Goal: Transaction & Acquisition: Book appointment/travel/reservation

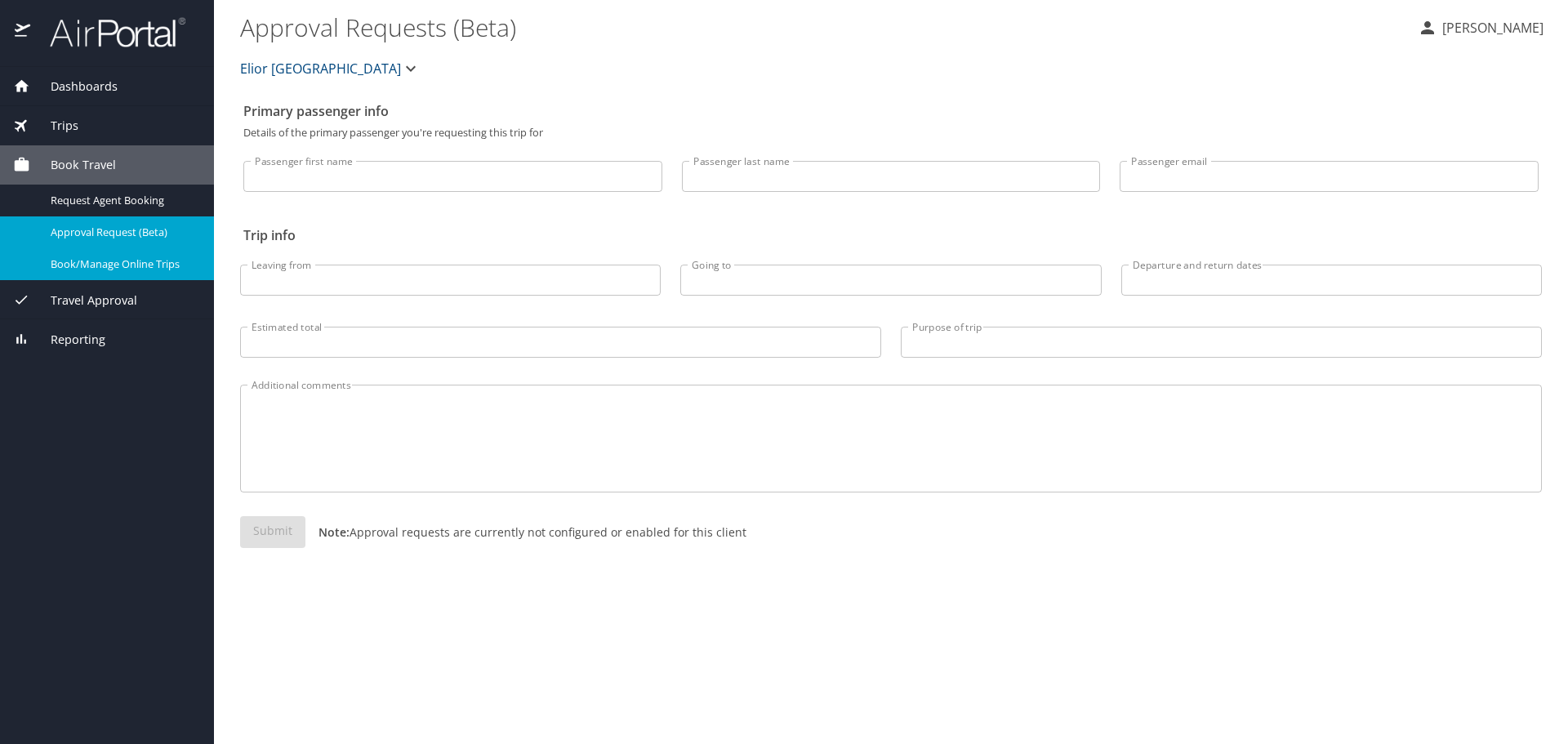
click at [122, 258] on span "Book/Manage Online Trips" at bounding box center [122, 264] width 143 height 15
click at [82, 163] on span "Book Travel" at bounding box center [73, 165] width 86 height 18
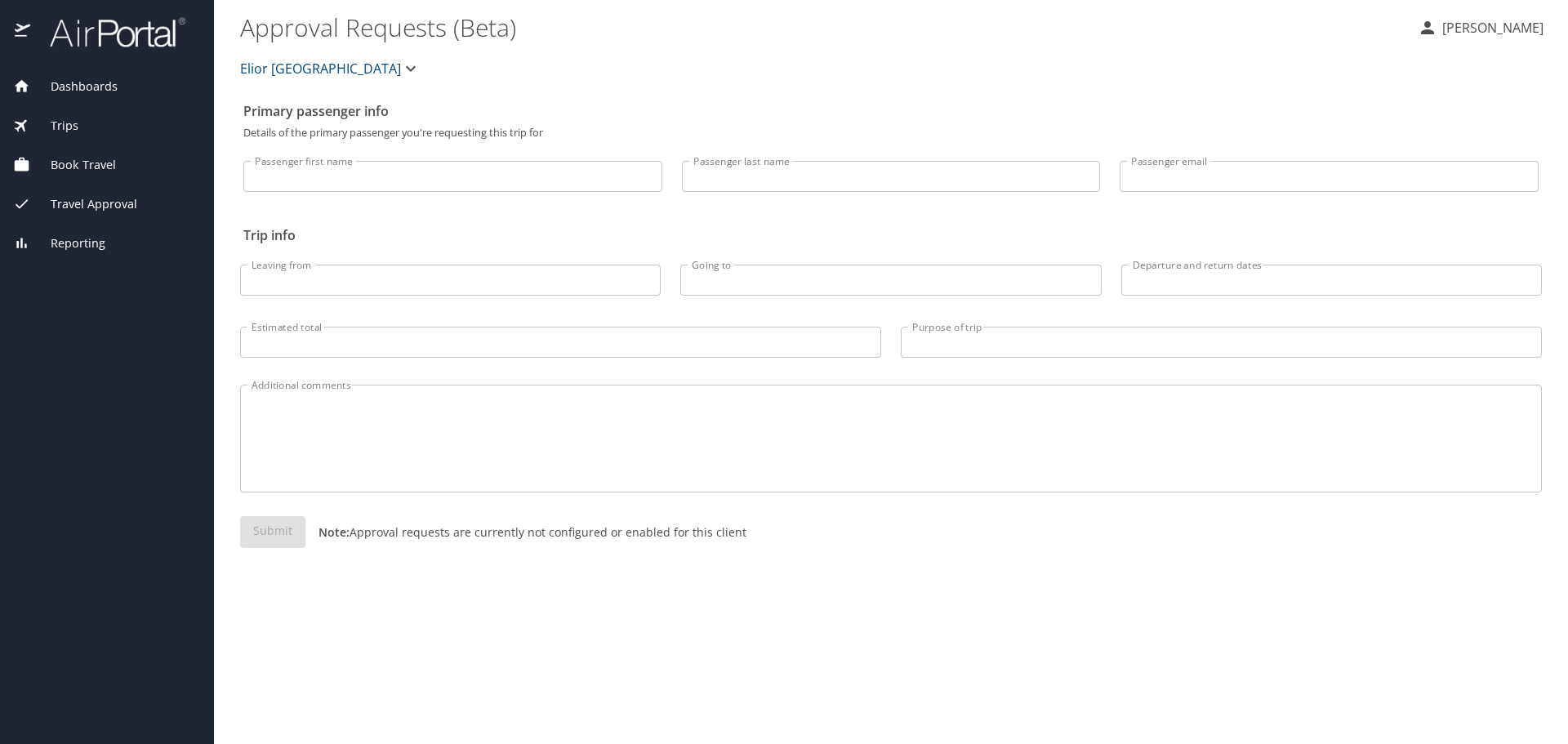
click at [82, 178] on div "Book Travel" at bounding box center [107, 165] width 214 height 39
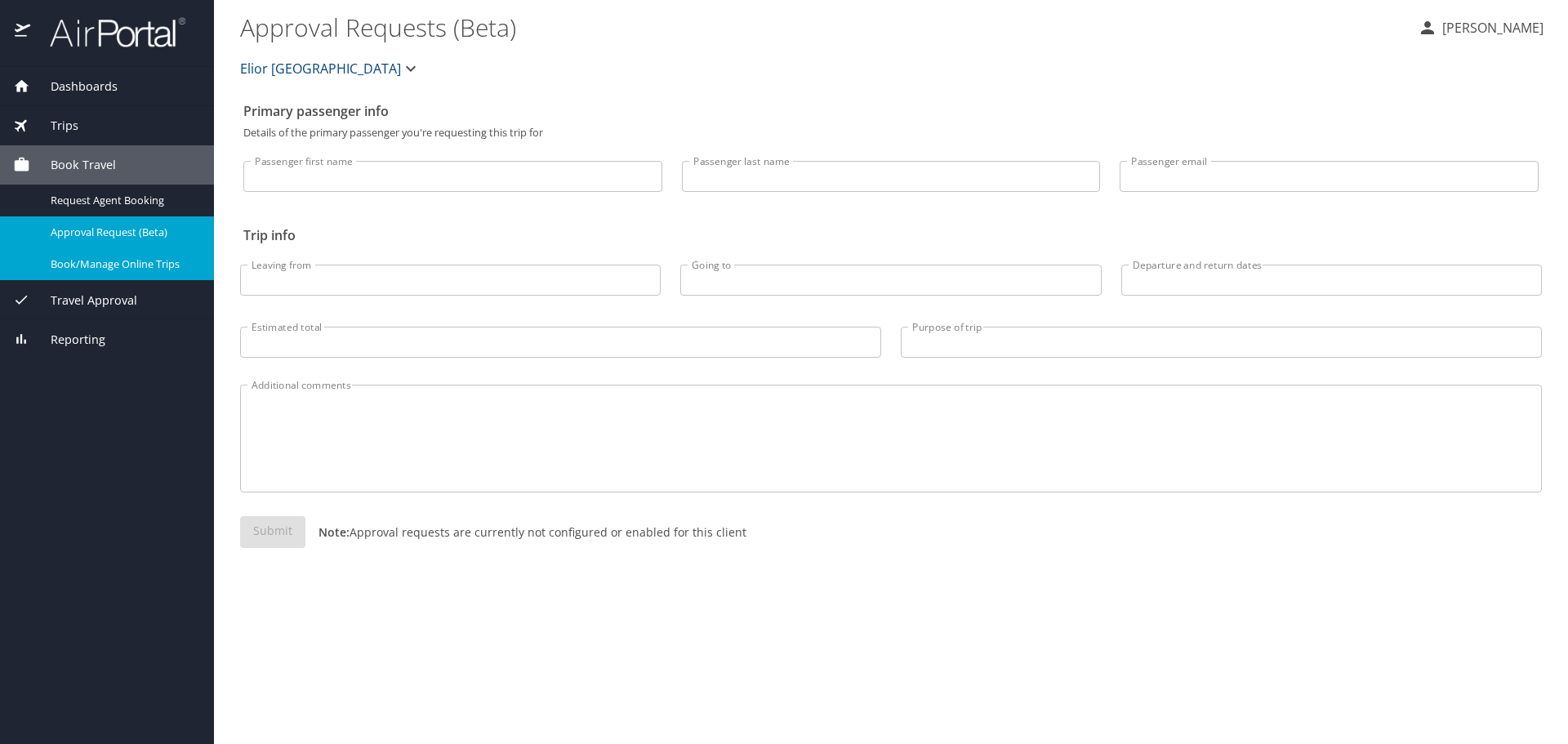
click at [84, 128] on div "Trips" at bounding box center [106, 126] width 188 height 18
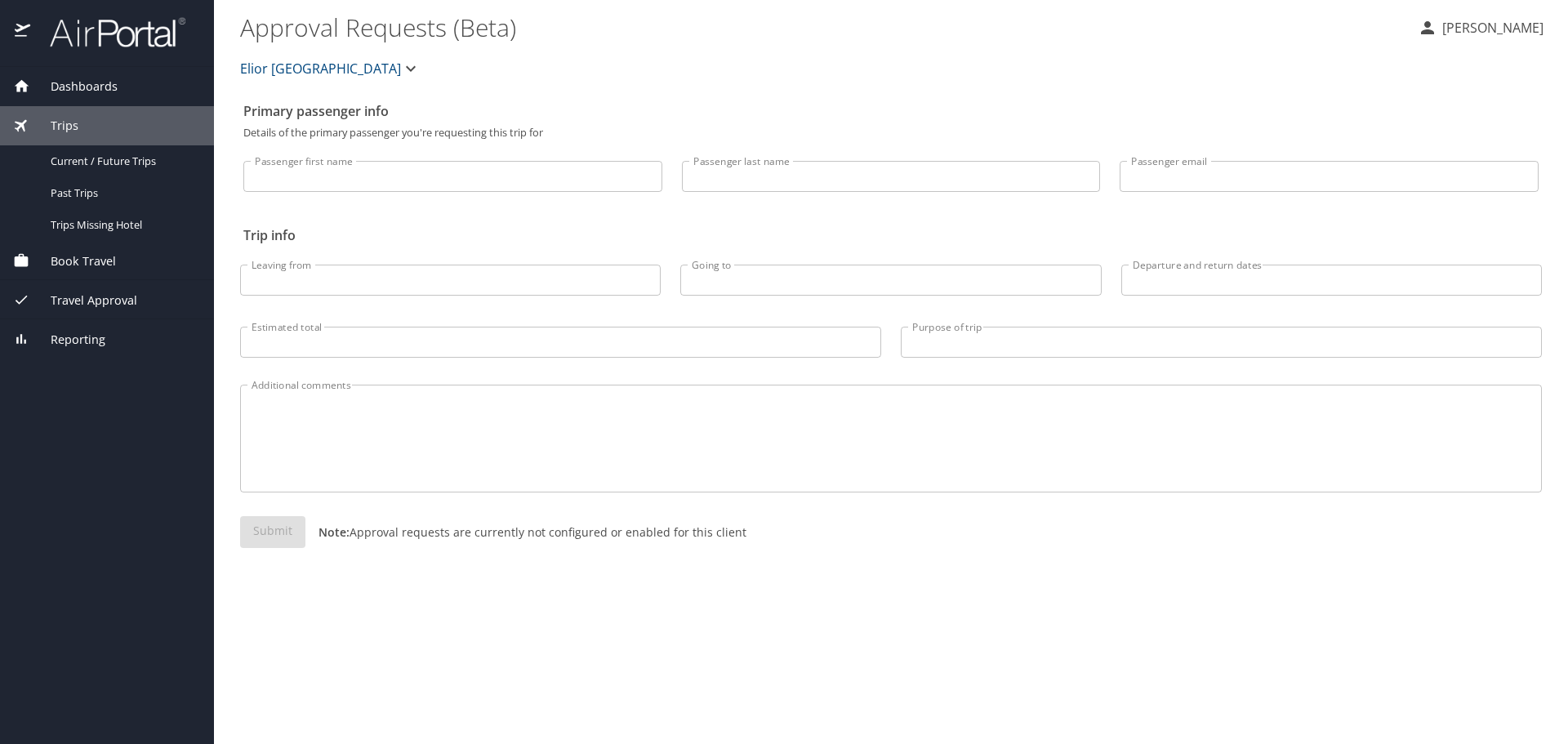
click at [65, 261] on span "Book Travel" at bounding box center [73, 261] width 86 height 18
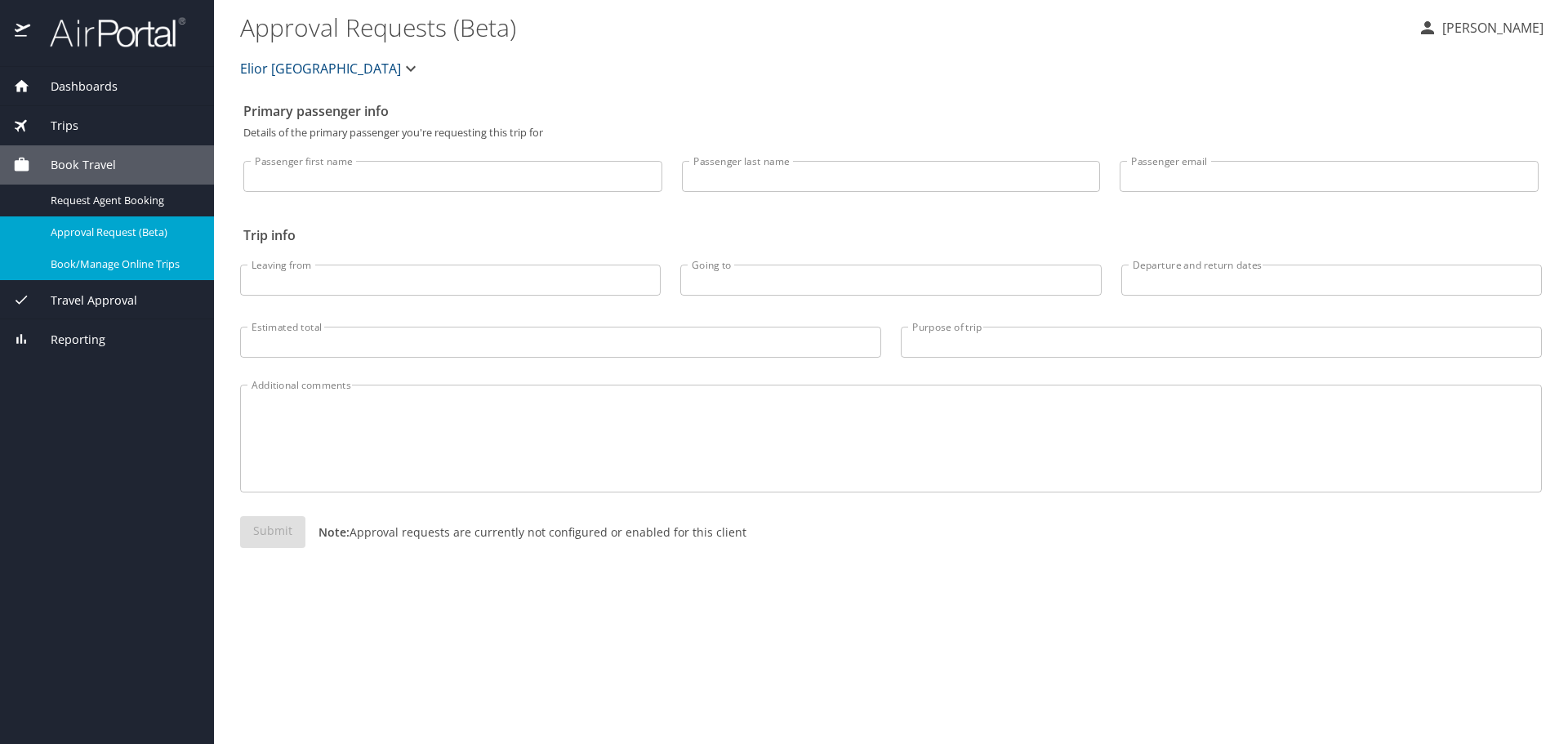
click at [90, 260] on span "Book/Manage Online Trips" at bounding box center [122, 264] width 143 height 15
